Goal: Task Accomplishment & Management: Use online tool/utility

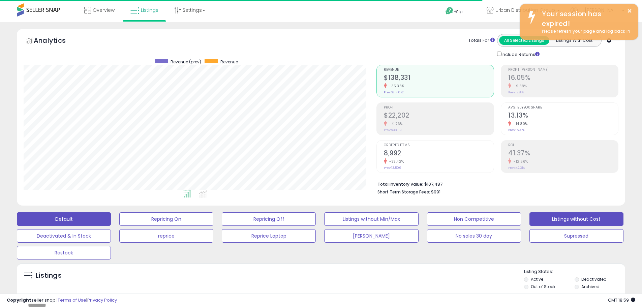
click at [213, 222] on button "Listings without Cost" at bounding box center [166, 218] width 94 height 13
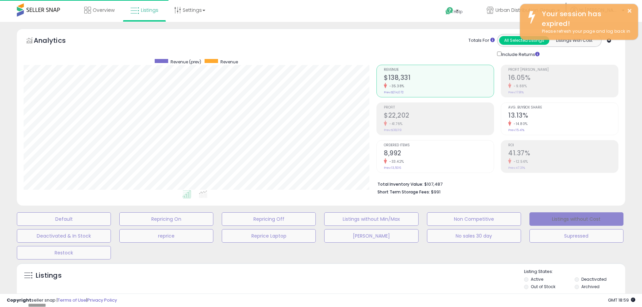
scroll to position [336906, 336691]
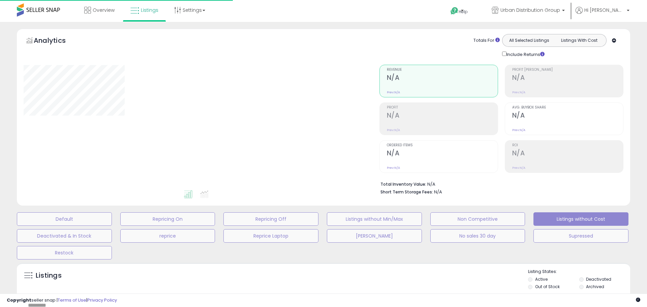
select select "**"
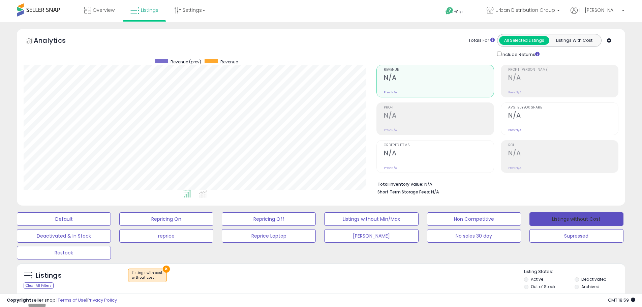
click at [564, 216] on button "Listings without Cost" at bounding box center [576, 218] width 94 height 13
